Goal: Check status: Check status

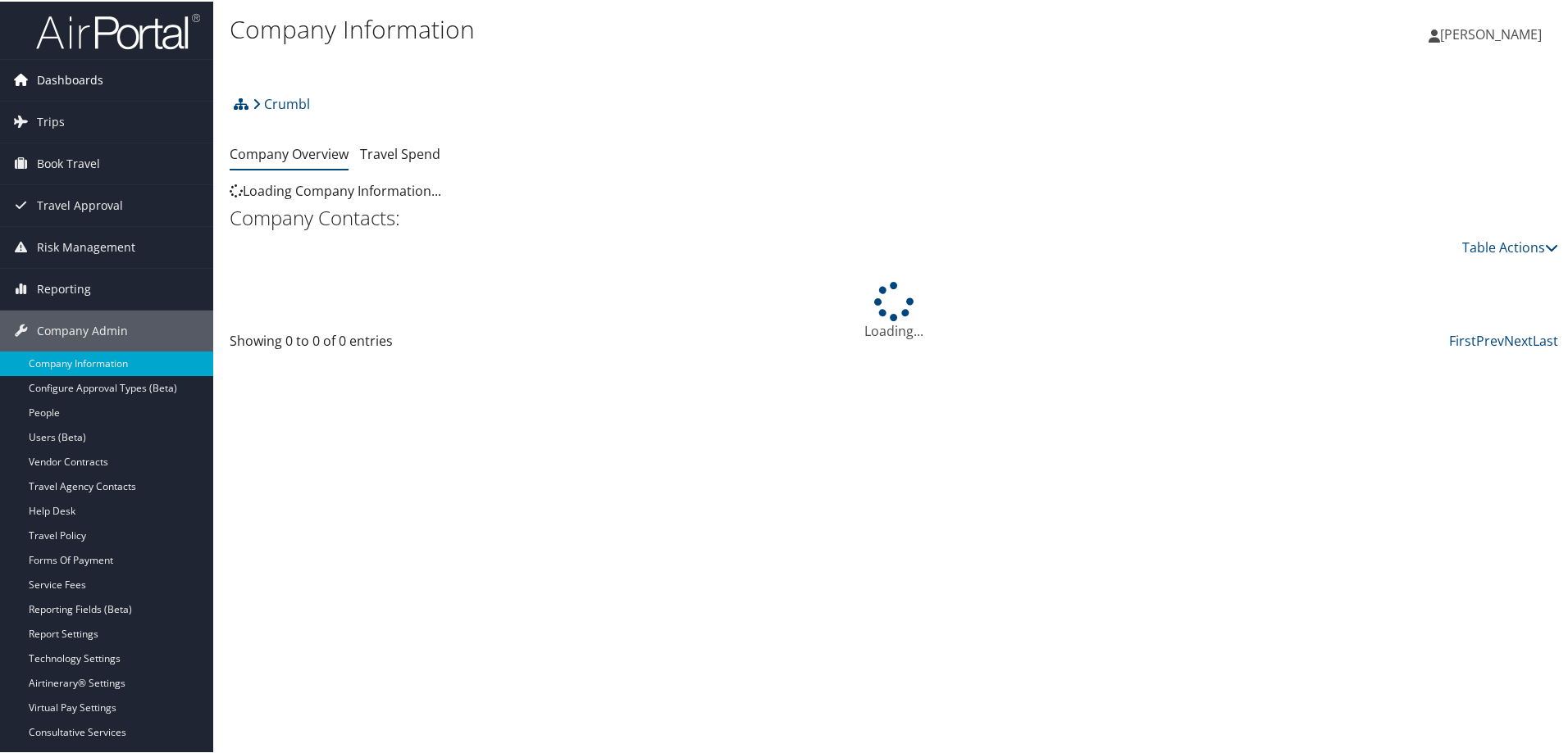
click at [22, 77] on icon at bounding box center [20, 78] width 25 height 25
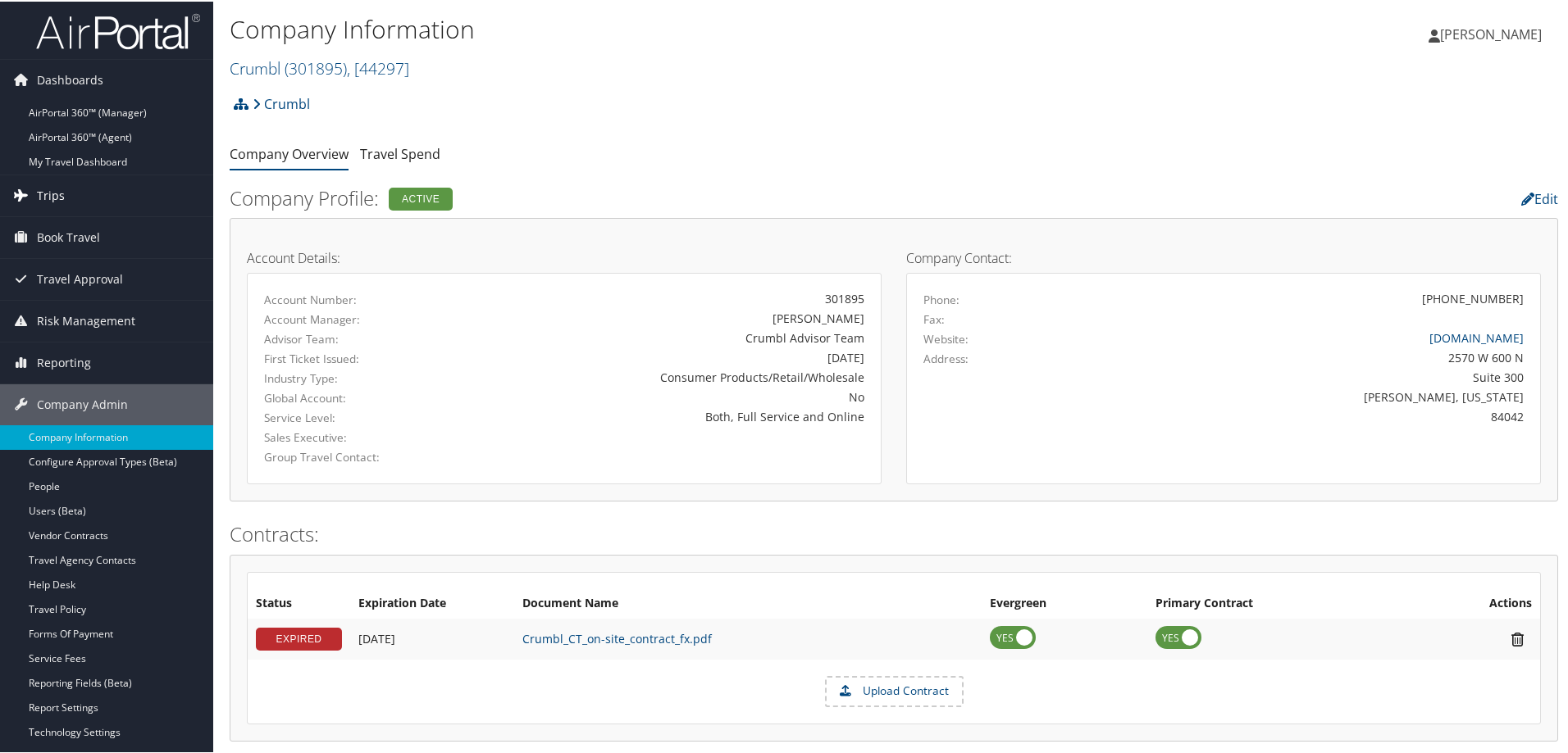
click at [68, 195] on link "Trips" at bounding box center [106, 194] width 213 height 41
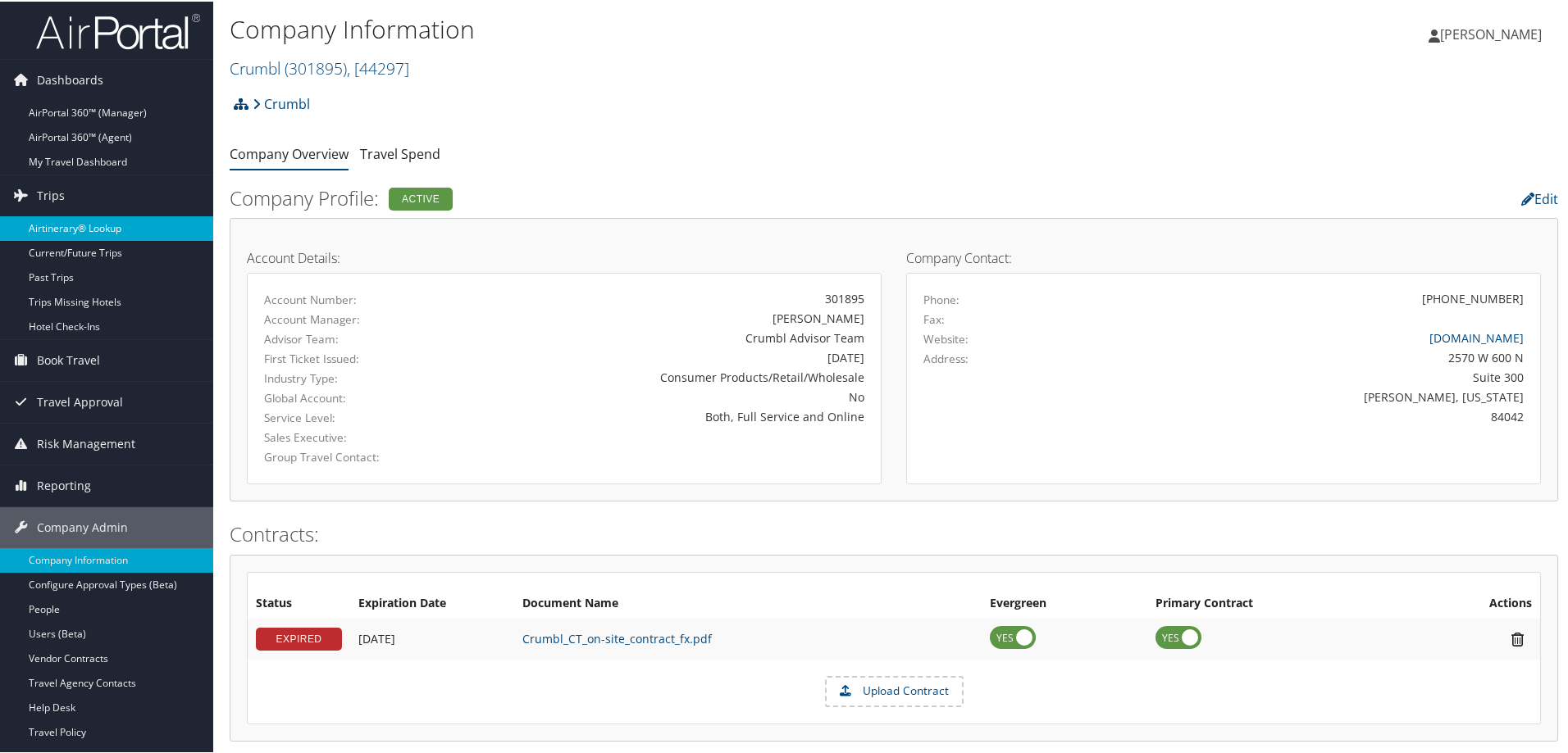
click at [91, 223] on link "Airtinerary® Lookup" at bounding box center [106, 227] width 213 height 25
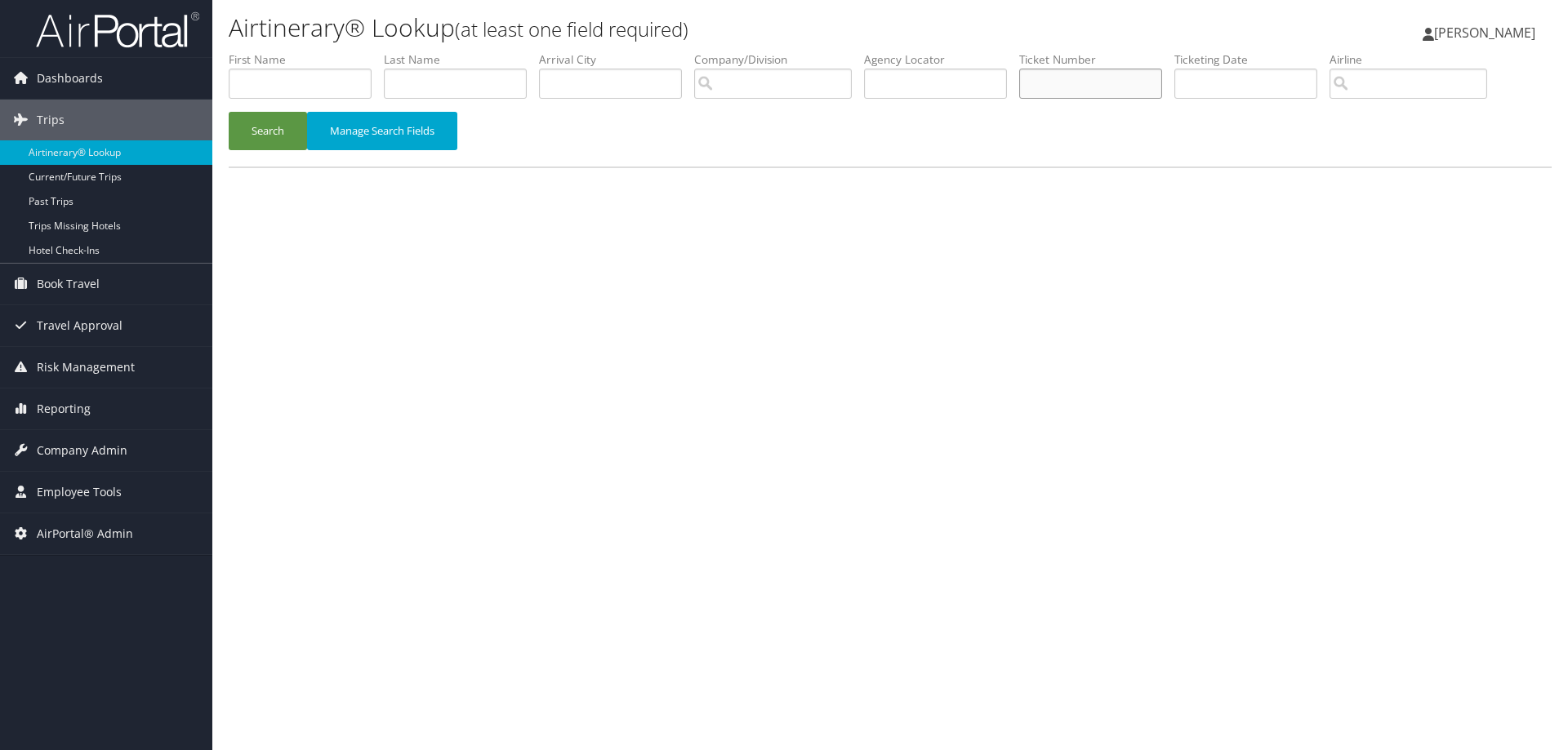
click at [1108, 90] on input "text" at bounding box center [1091, 84] width 143 height 30
paste input "7307560145"
type input "0067307560145"
click at [280, 134] on button "Search" at bounding box center [268, 131] width 79 height 38
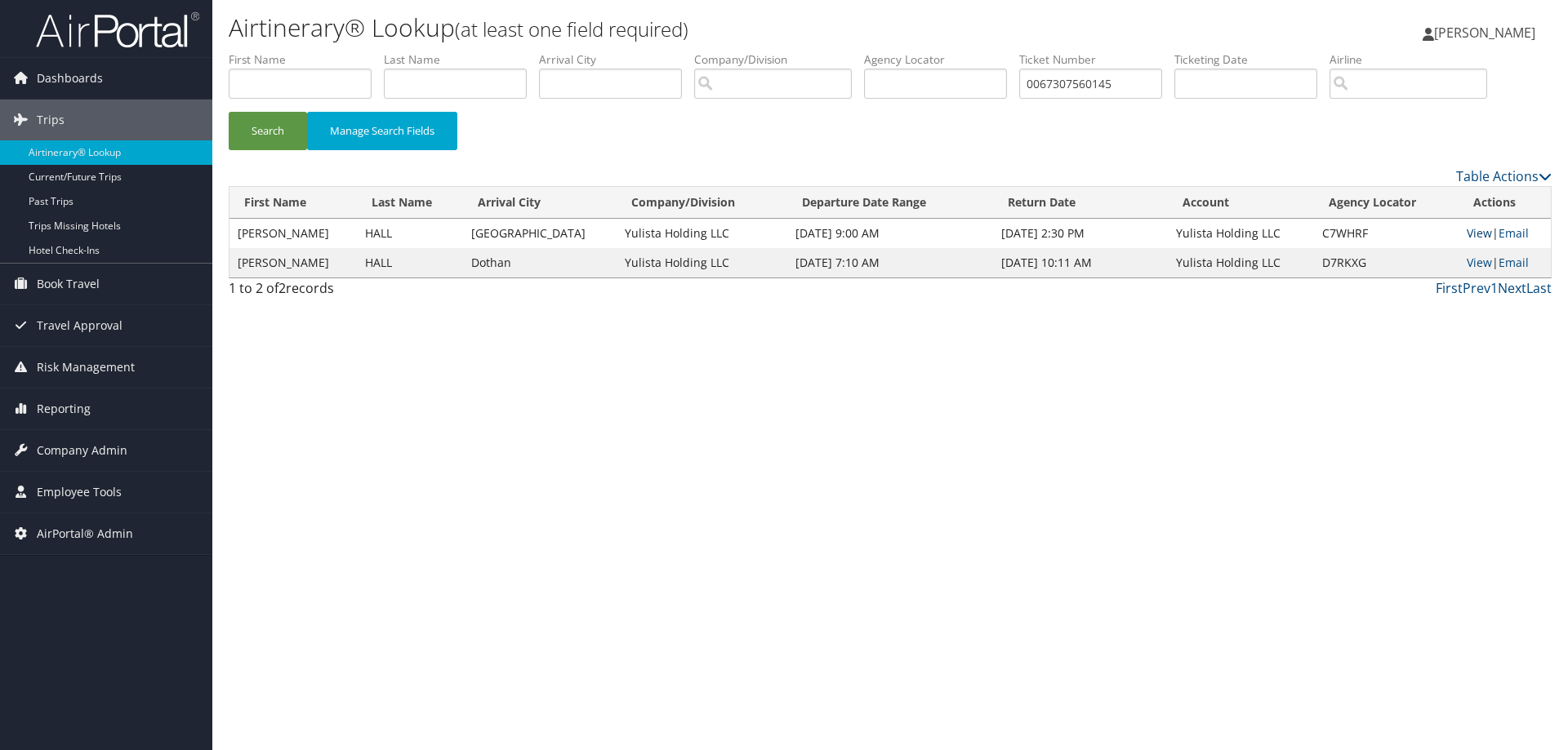
click at [1476, 232] on link "View" at bounding box center [1480, 233] width 26 height 16
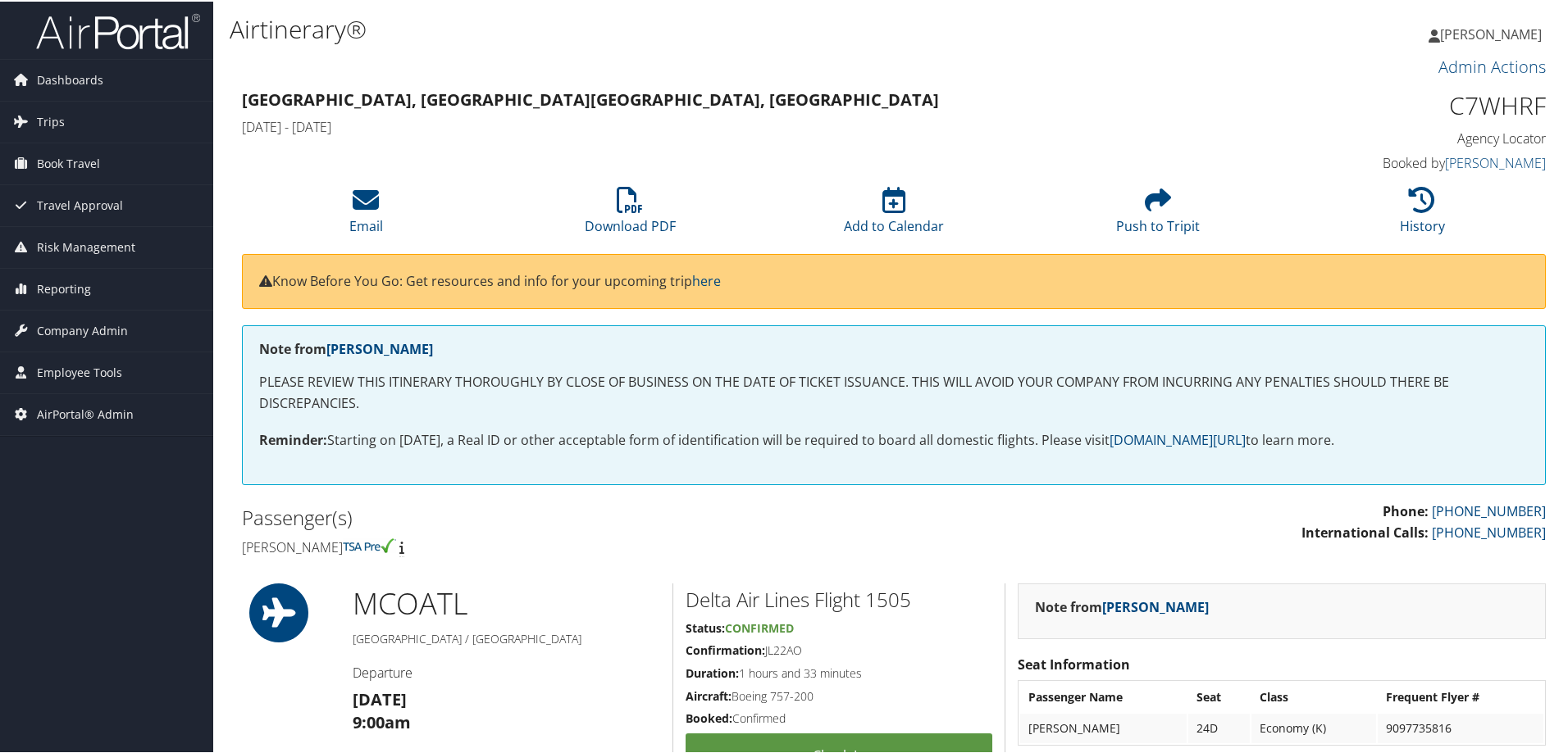
click at [1514, 99] on h1 "C7WHRF" at bounding box center [1391, 104] width 308 height 35
copy h1 "C7WHRF"
